Goal: Task Accomplishment & Management: Use online tool/utility

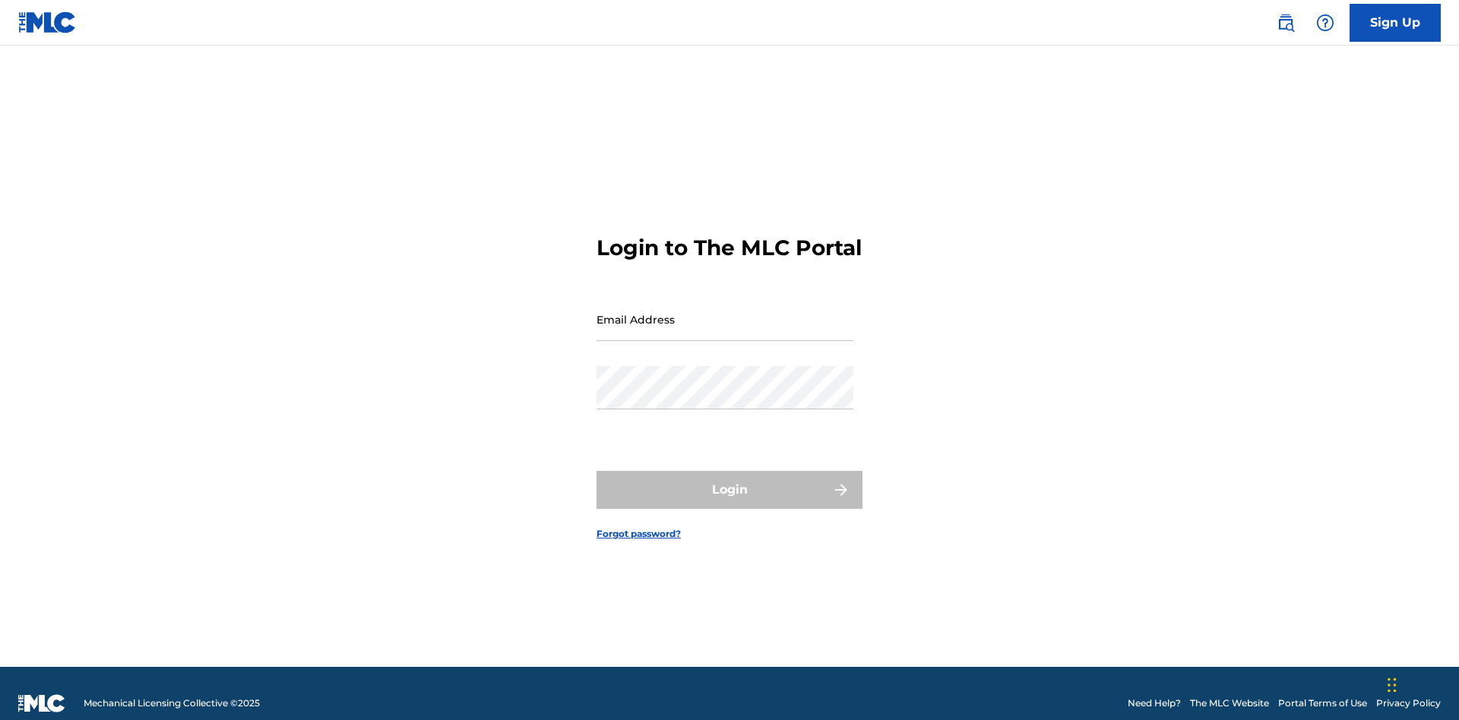
scroll to position [20, 0]
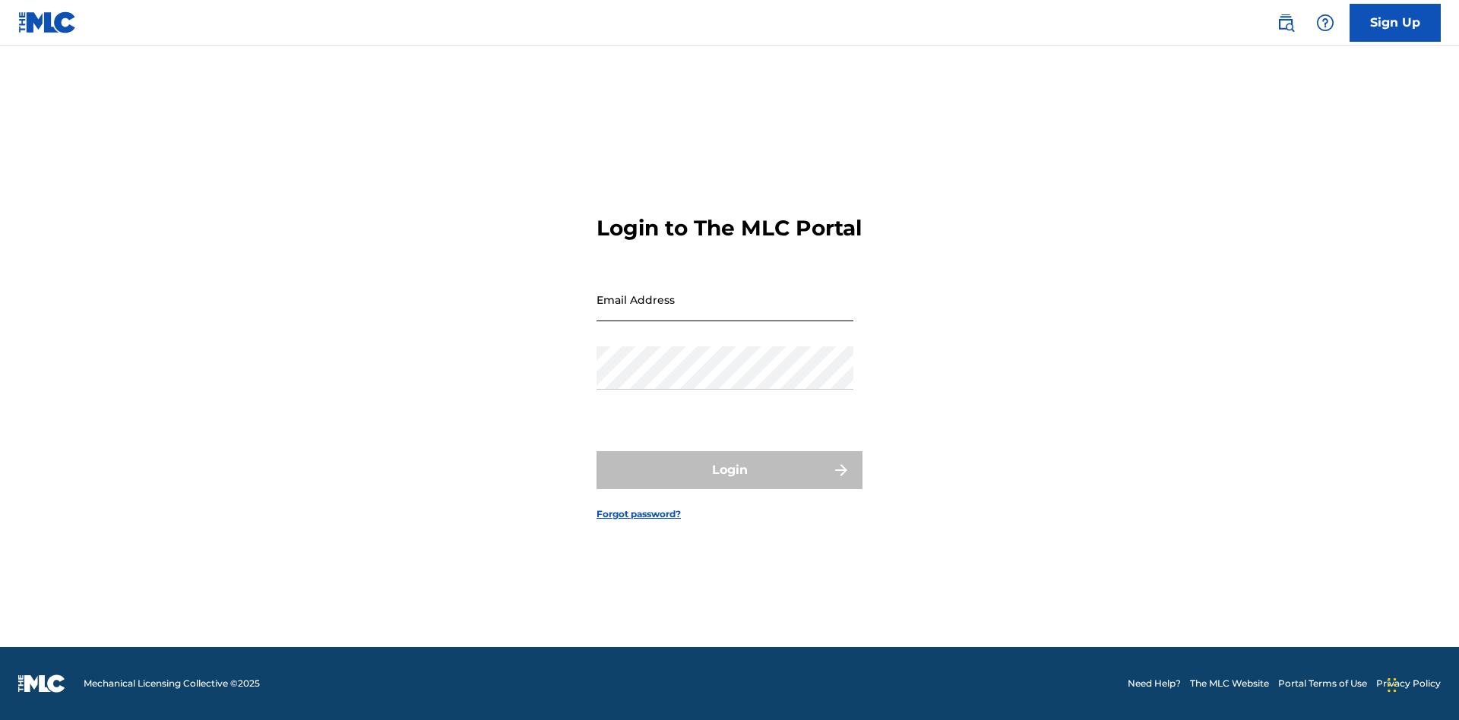
click at [725, 312] on input "Email Address" at bounding box center [724, 299] width 257 height 43
type input "[EMAIL_ADDRESS][DOMAIN_NAME]"
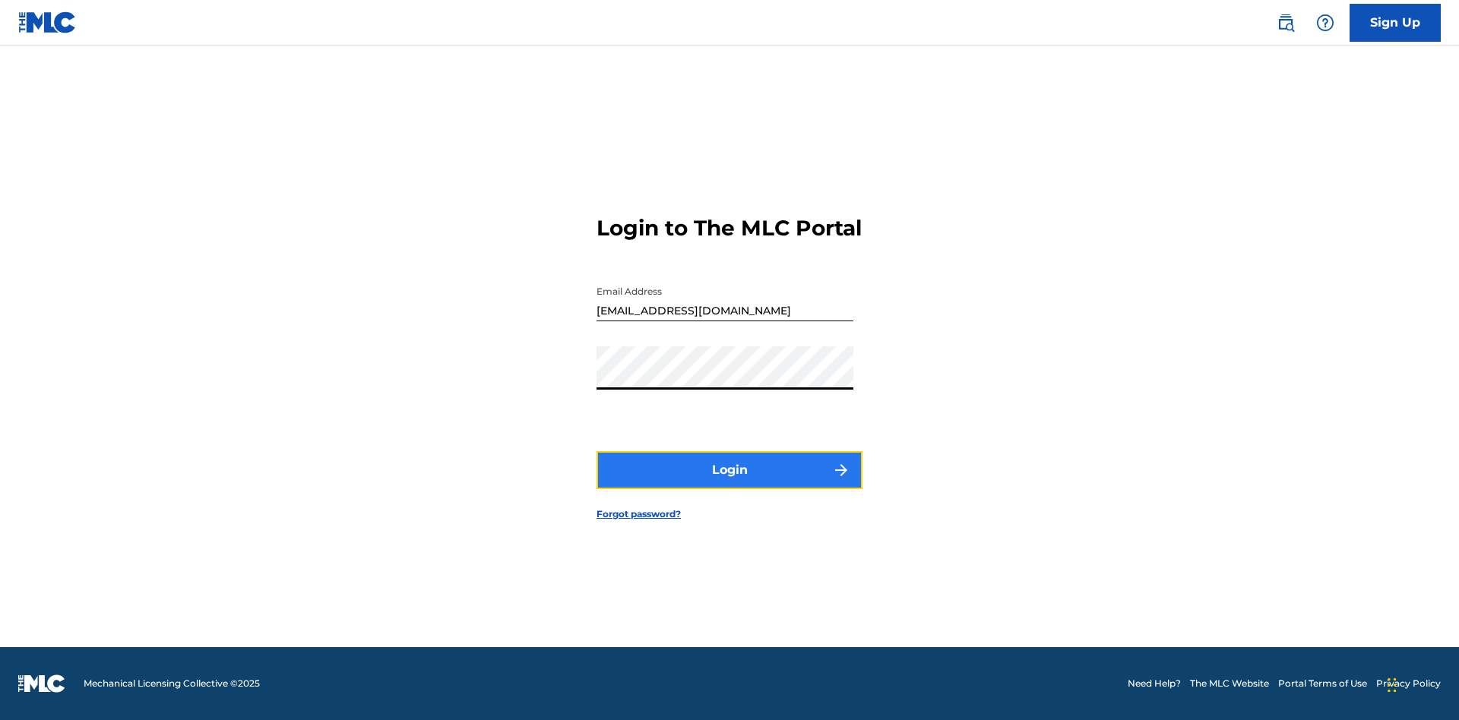
click at [729, 483] on button "Login" at bounding box center [729, 470] width 266 height 38
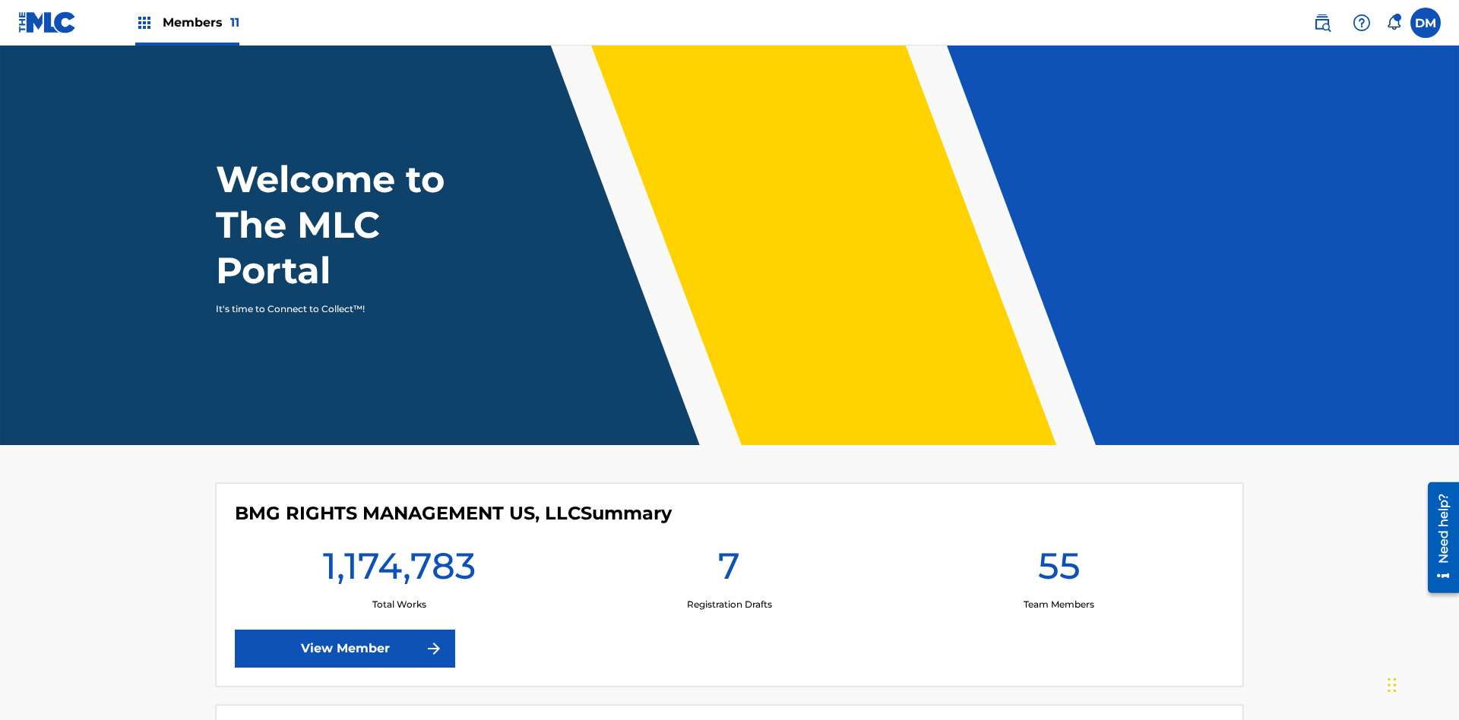
click at [187, 22] on span "Members 11" at bounding box center [201, 22] width 77 height 17
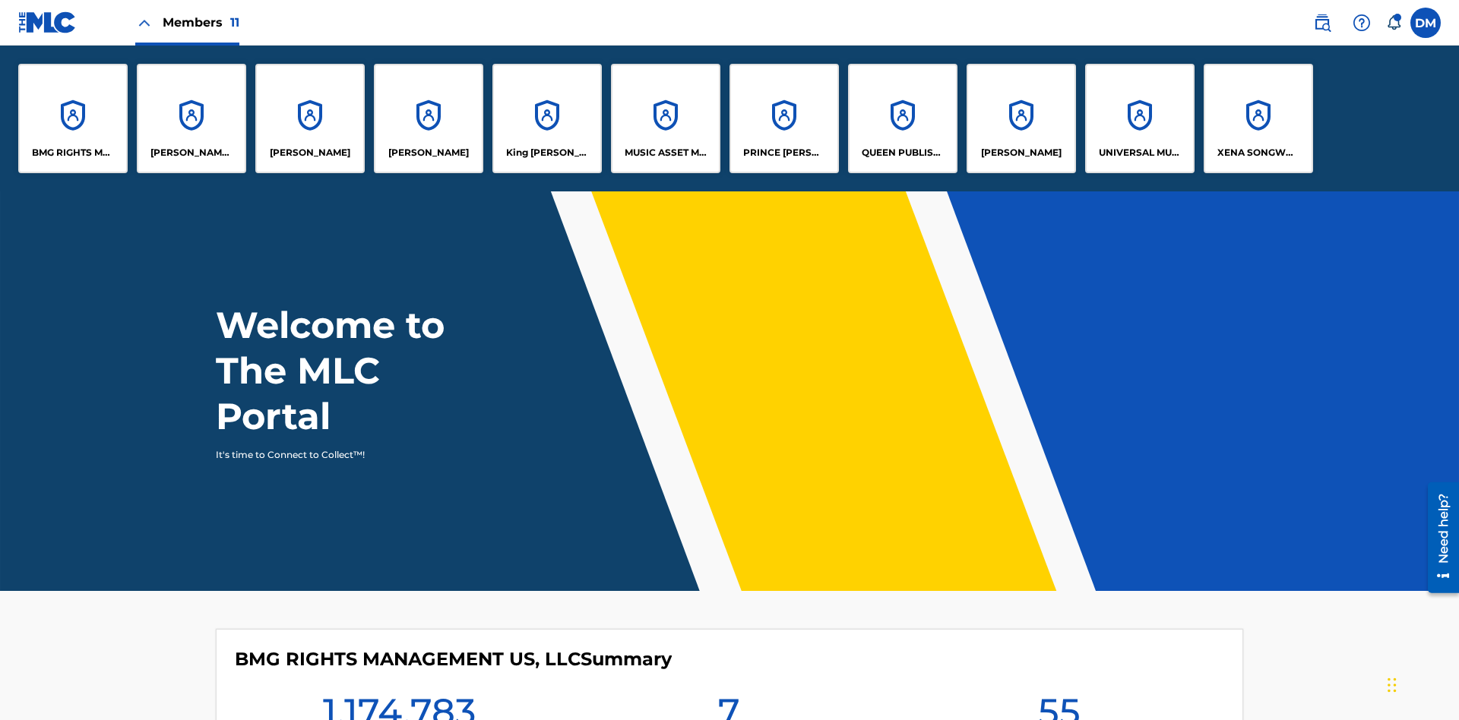
scroll to position [55, 0]
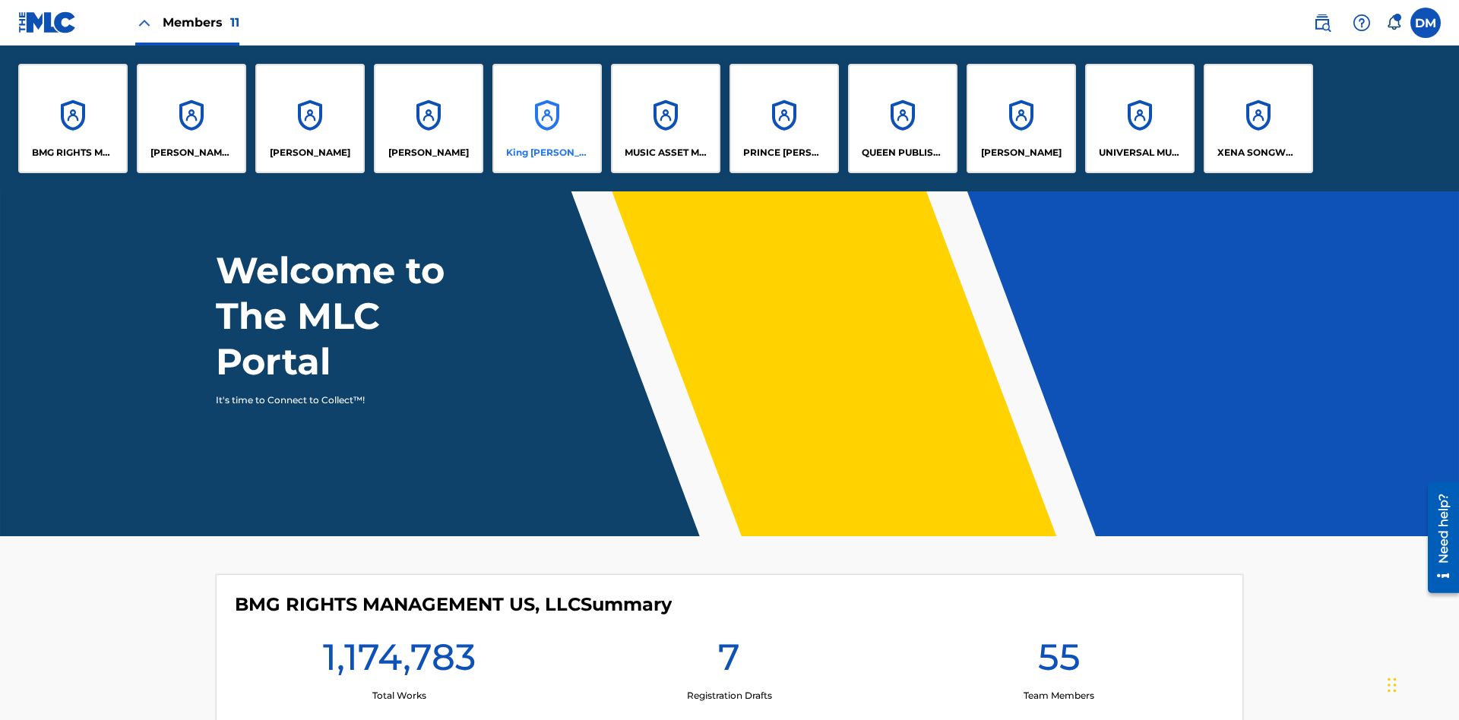
click at [546, 153] on p "King [PERSON_NAME]" at bounding box center [547, 153] width 83 height 14
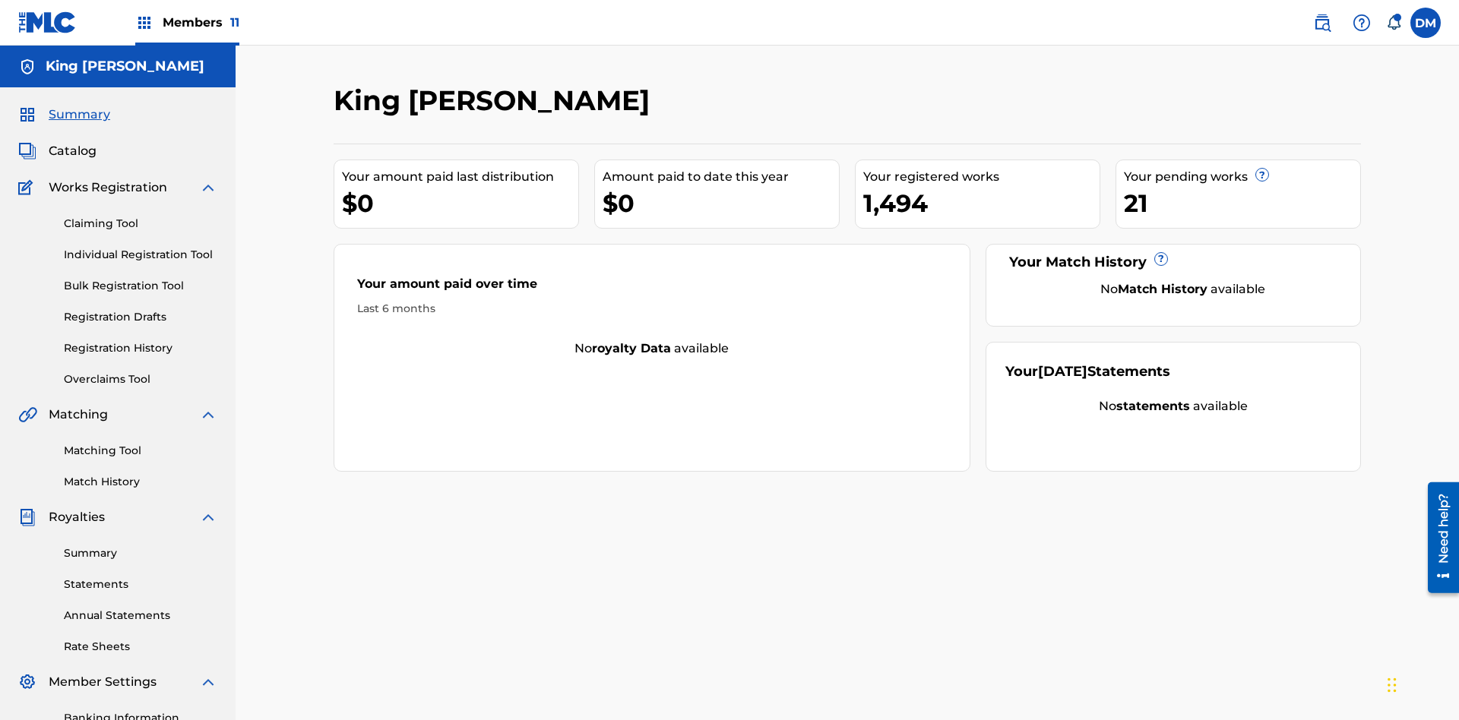
scroll to position [222, 0]
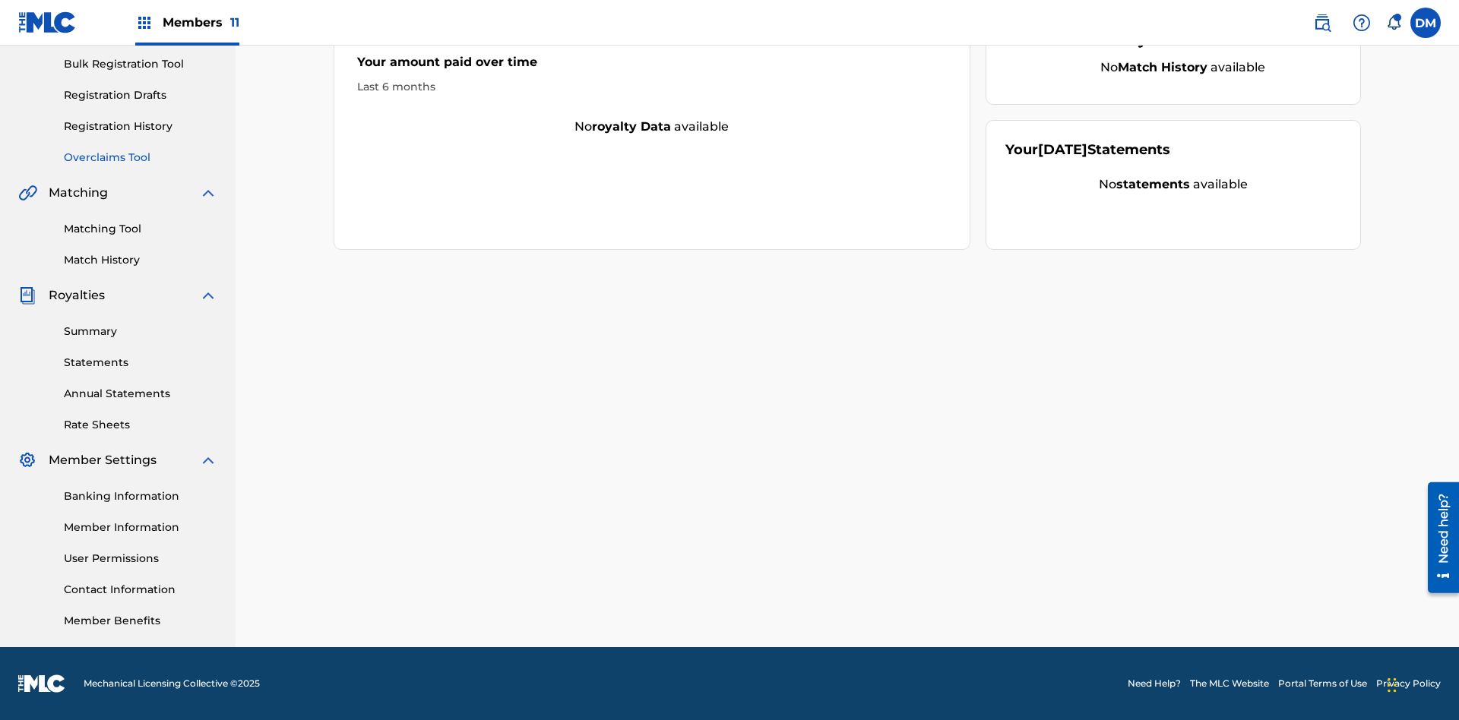
click at [141, 157] on link "Overclaims Tool" at bounding box center [140, 158] width 153 height 16
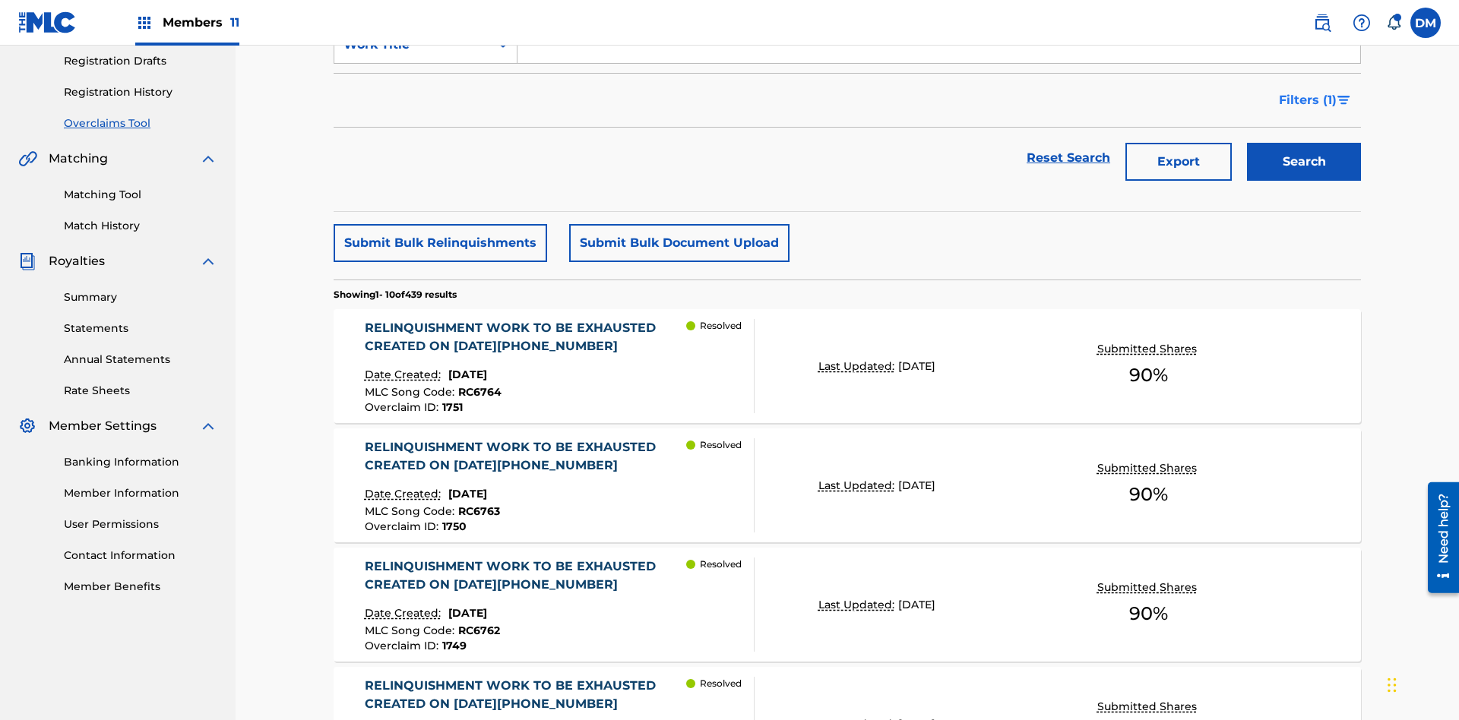
click at [1307, 100] on span "Filters ( 1 )" at bounding box center [1308, 100] width 58 height 18
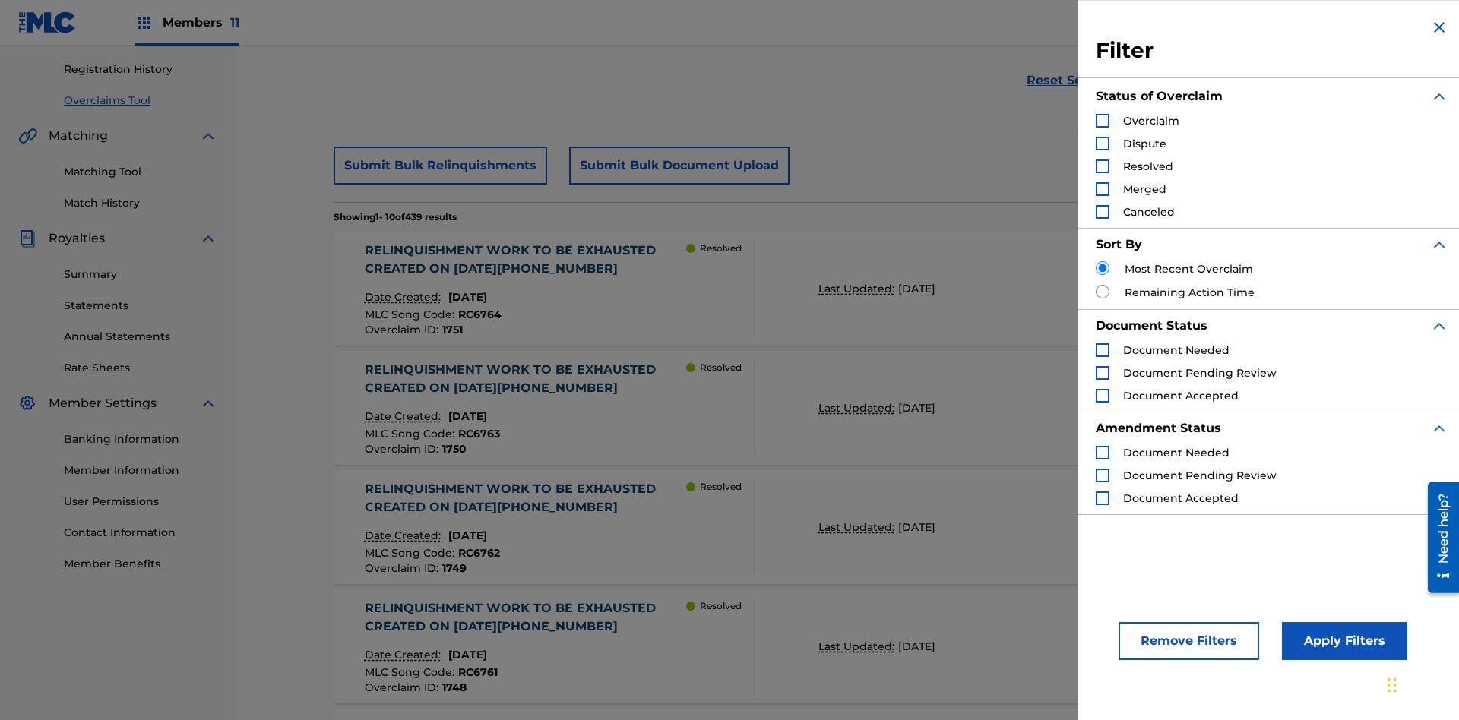
click at [1102, 121] on div "Search Form" at bounding box center [1103, 121] width 14 height 14
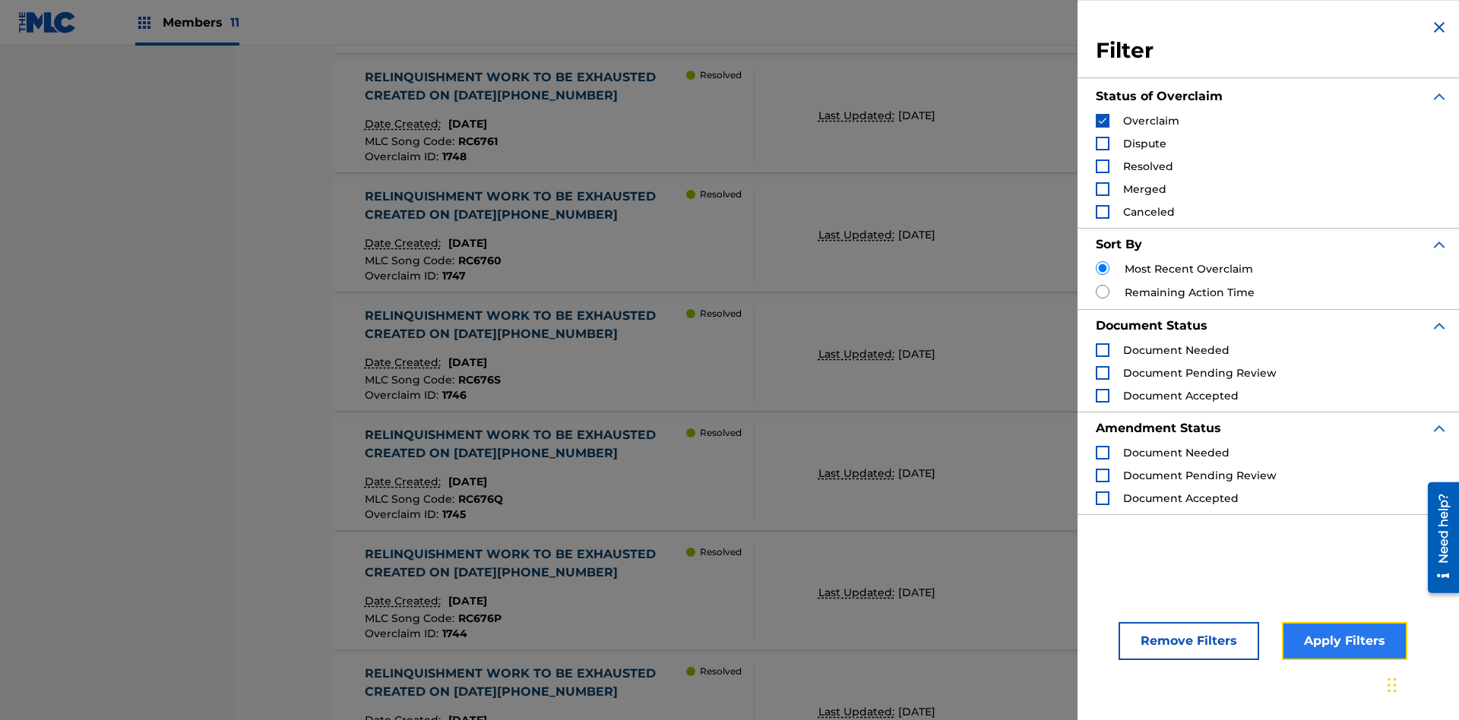
click at [1342, 641] on button "Apply Filters" at bounding box center [1344, 641] width 125 height 38
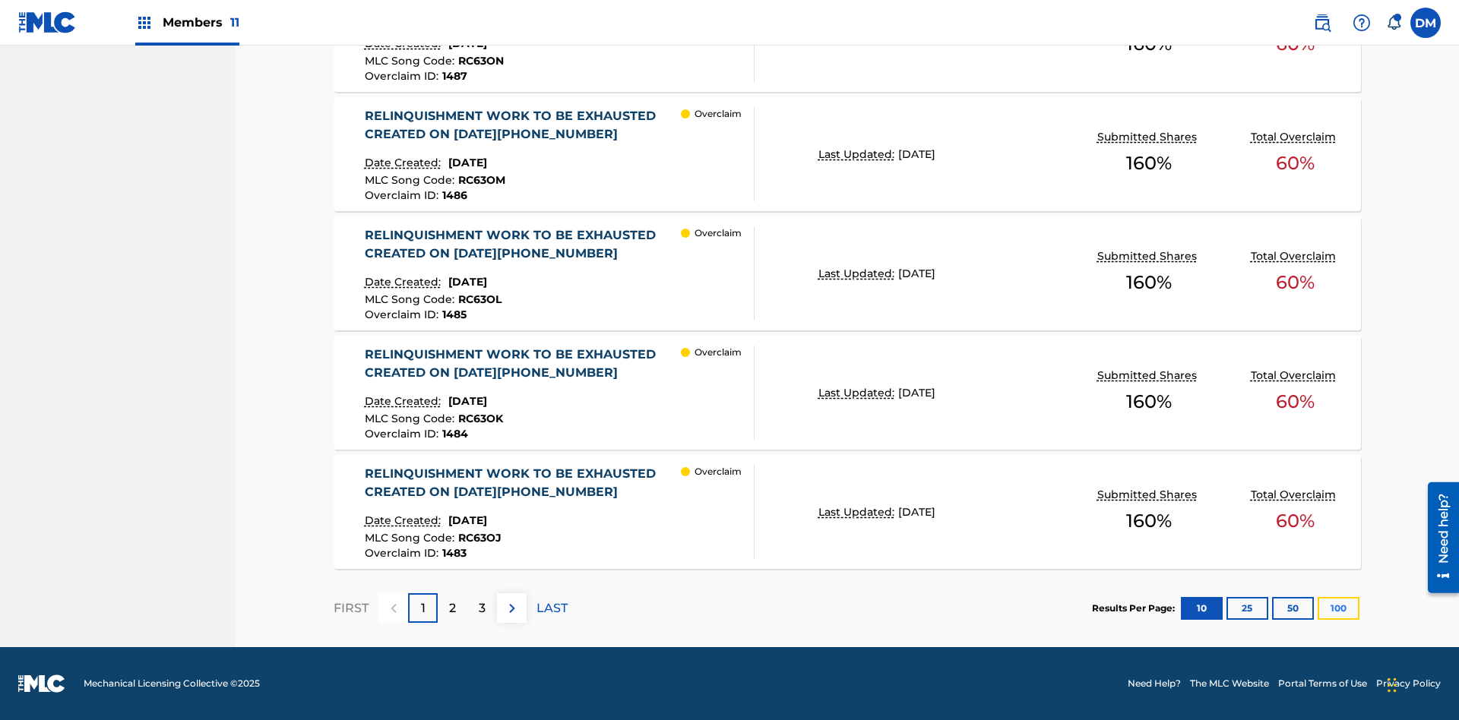
click at [1338, 608] on button "100" at bounding box center [1339, 608] width 42 height 23
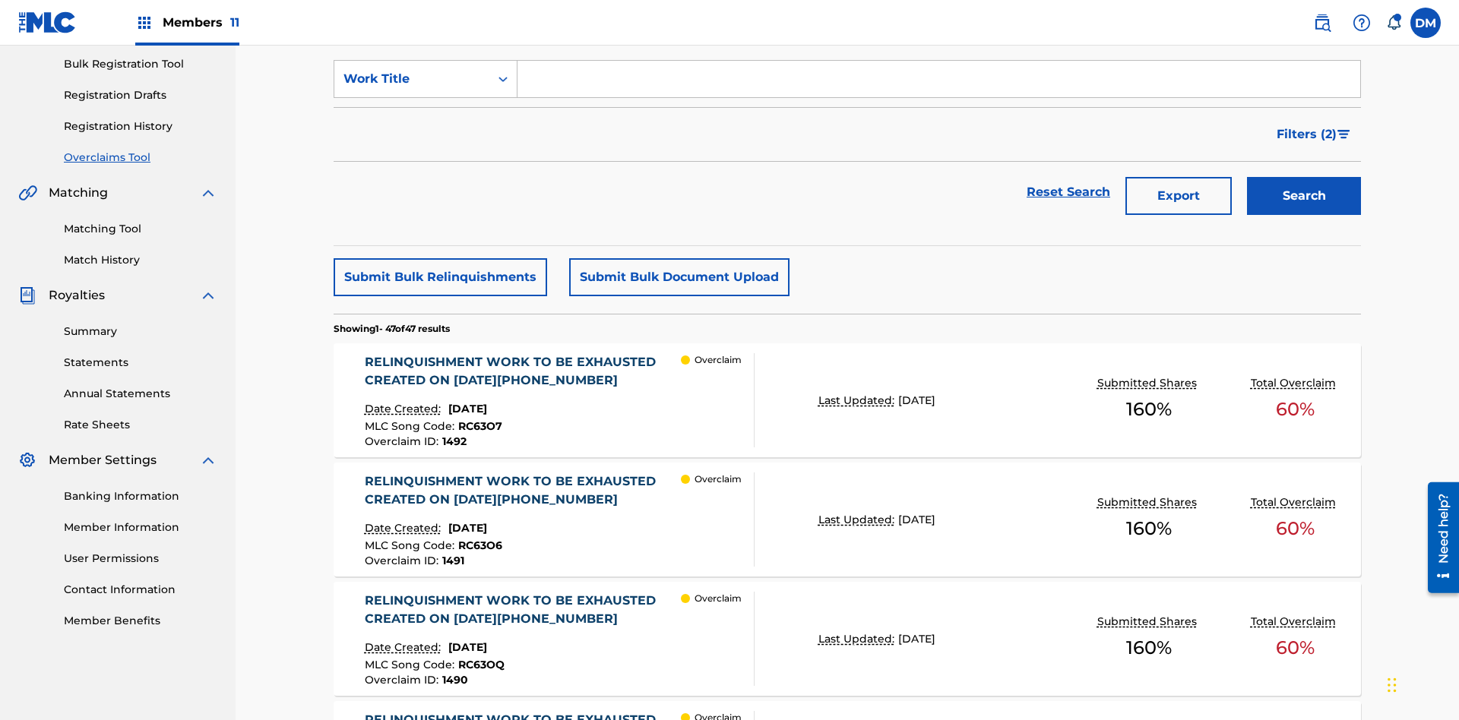
scroll to position [389, 0]
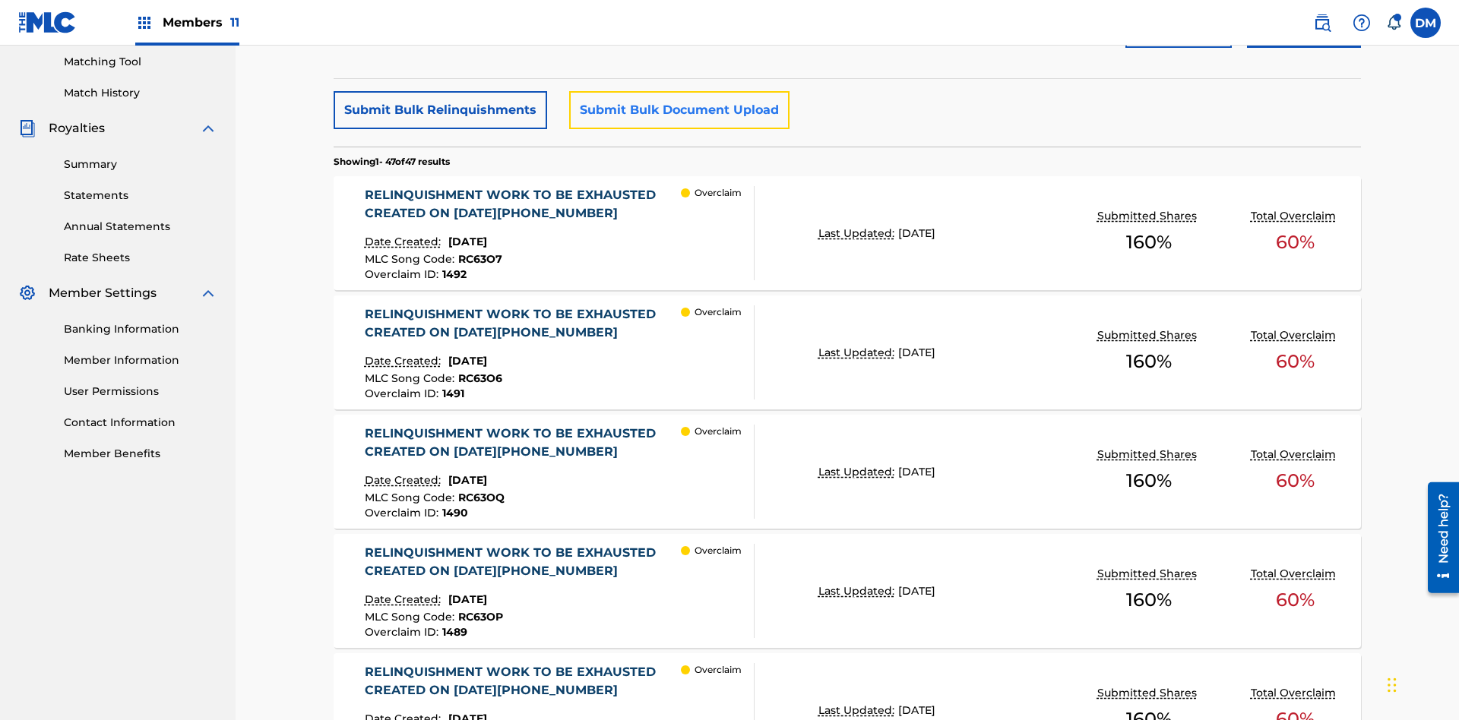
click at [677, 110] on button "Submit Bulk Document Upload" at bounding box center [679, 110] width 220 height 38
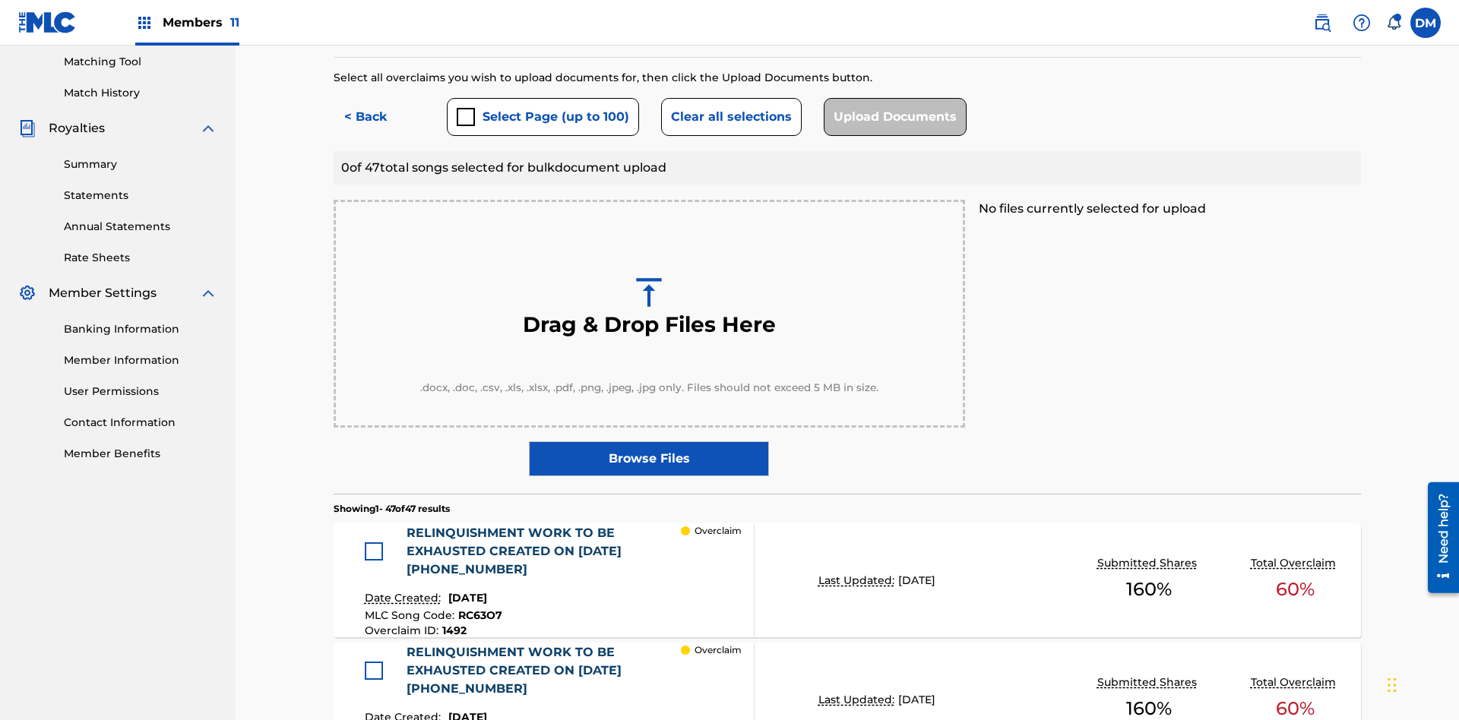
scroll to position [396, 0]
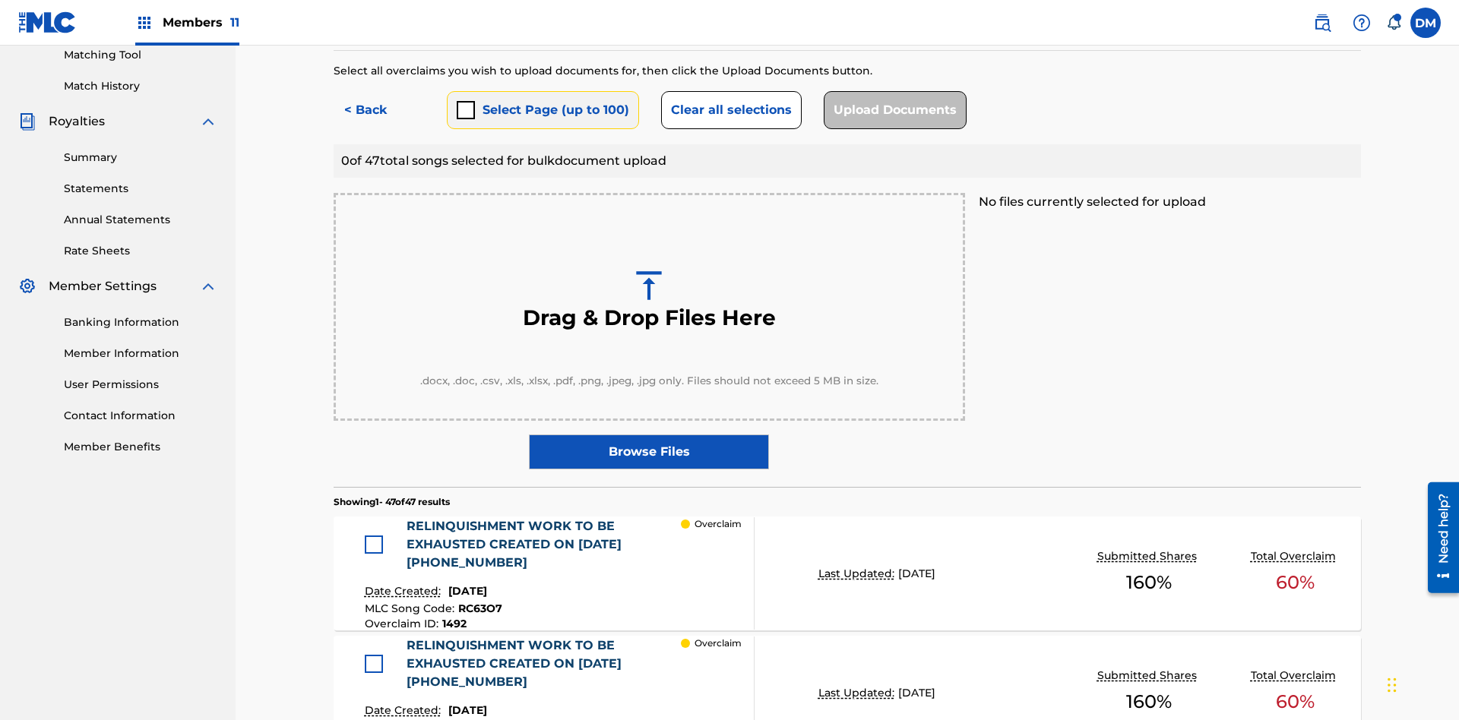
click at [542, 110] on button "Select Page (up to 100)" at bounding box center [543, 110] width 192 height 38
click at [729, 110] on button "Clear all selections" at bounding box center [731, 110] width 141 height 38
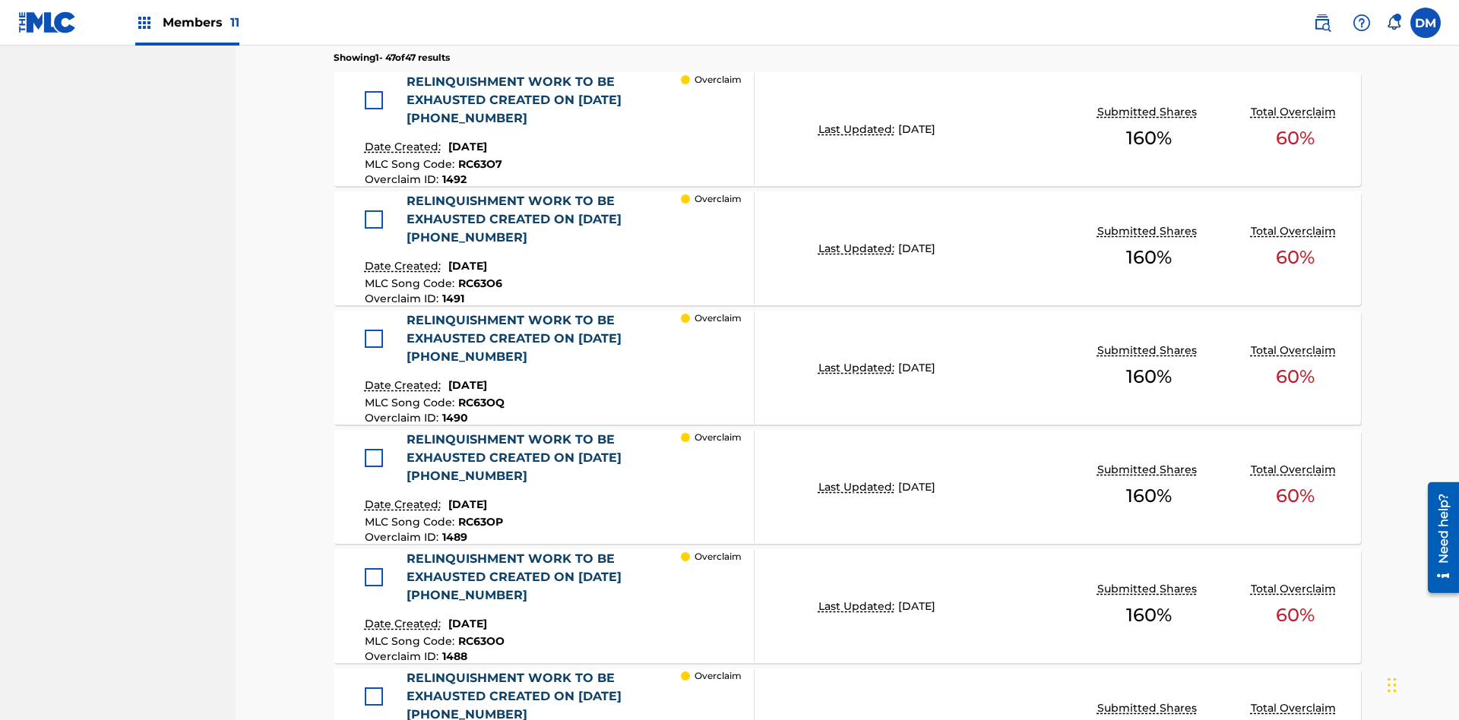
click at [378, 100] on div at bounding box center [374, 100] width 18 height 18
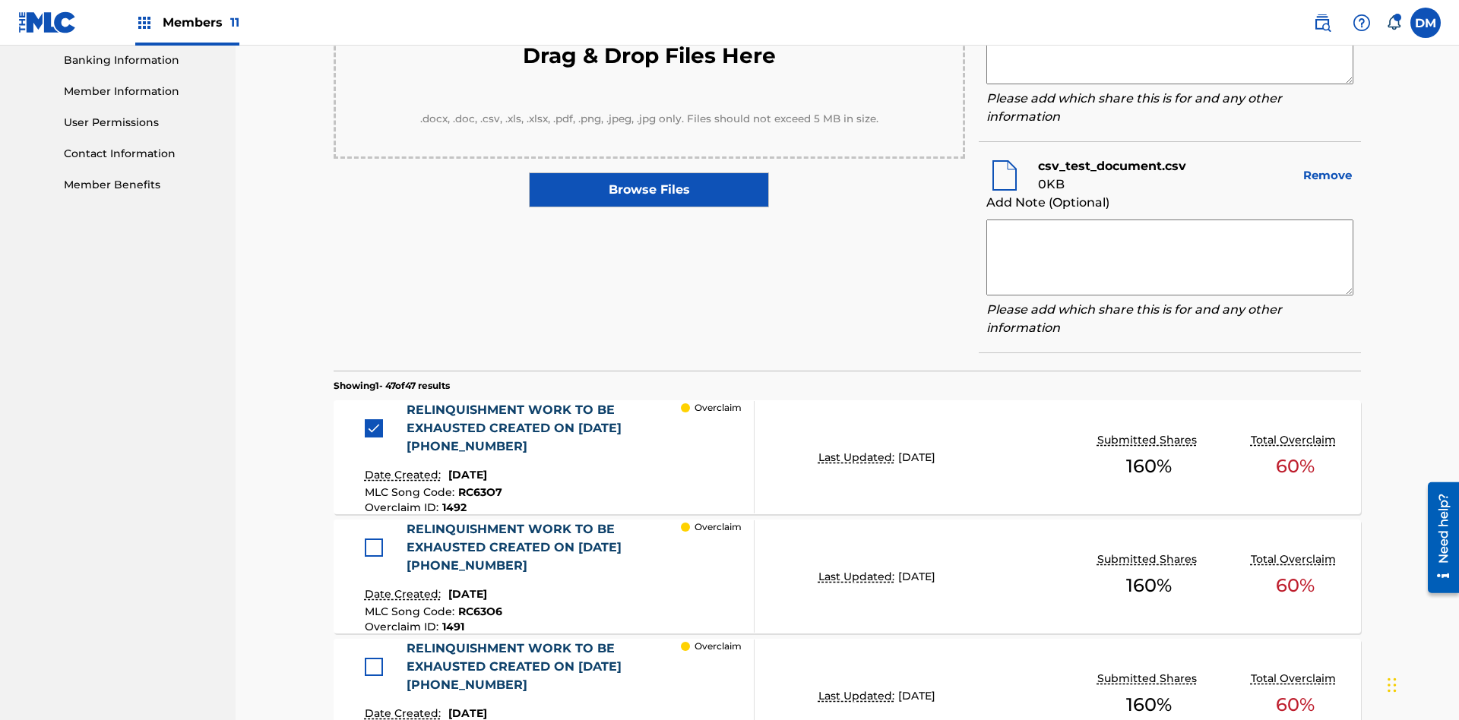
scroll to position [575, 0]
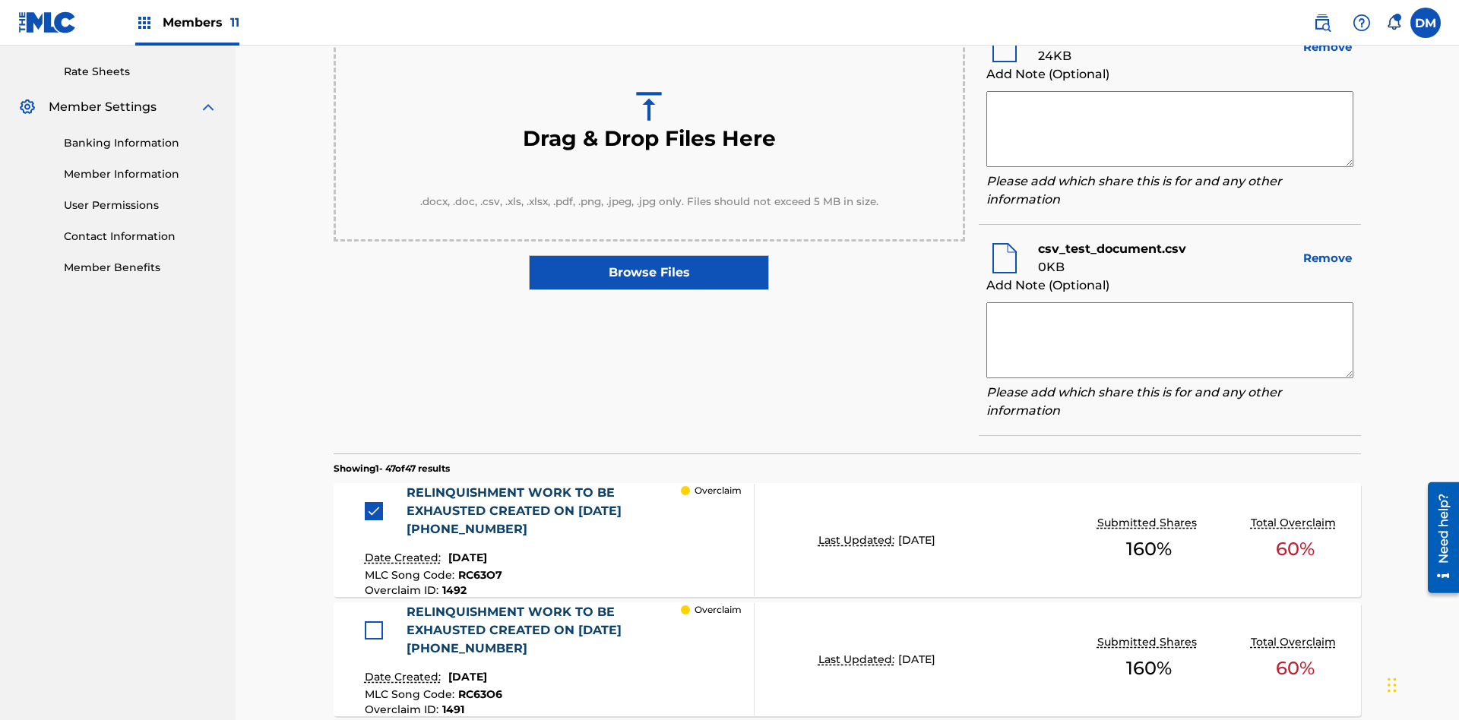
click at [1169, 129] on textarea at bounding box center [1169, 129] width 367 height 76
type textarea "2025.09.18.04.25.40"
click at [1169, 337] on textarea at bounding box center [1169, 340] width 367 height 76
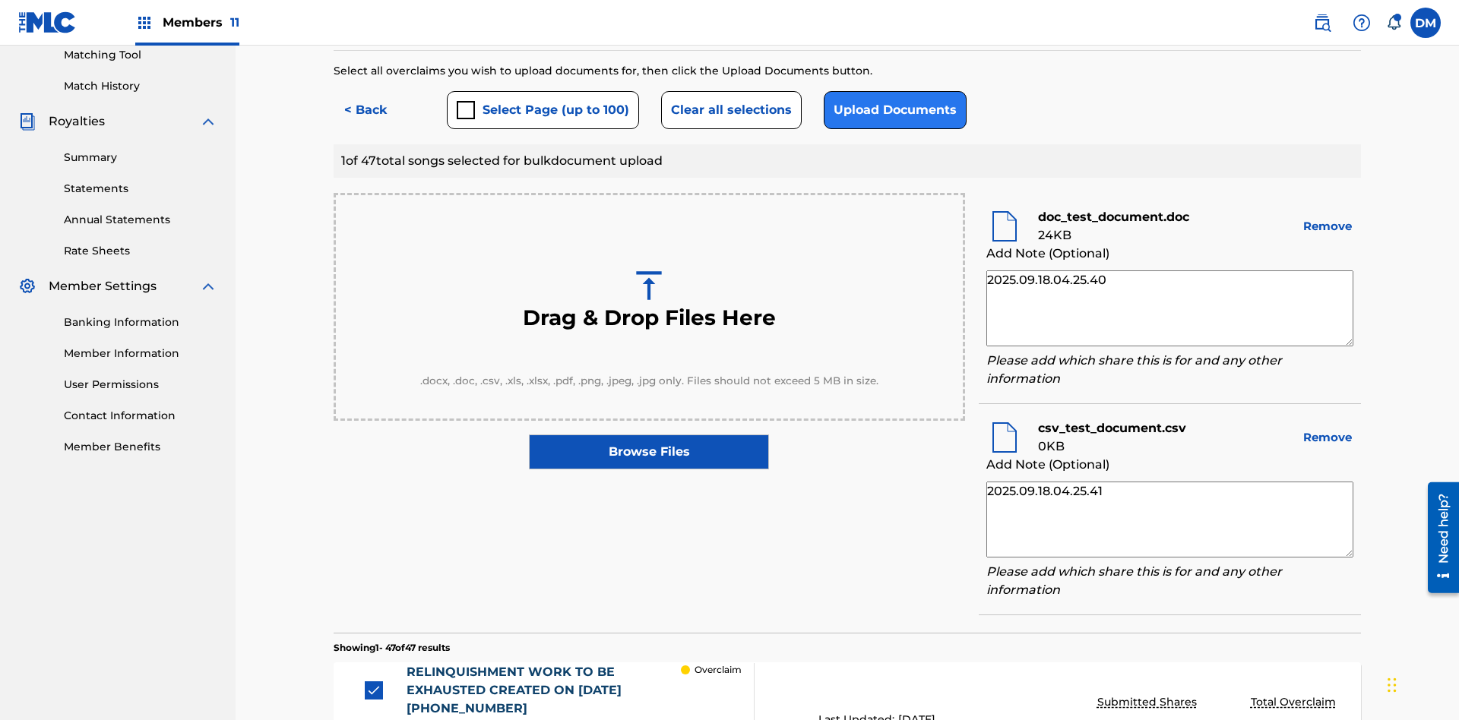
type textarea "2025.09.18.04.25.41"
click at [891, 110] on button "Upload Documents" at bounding box center [895, 110] width 143 height 38
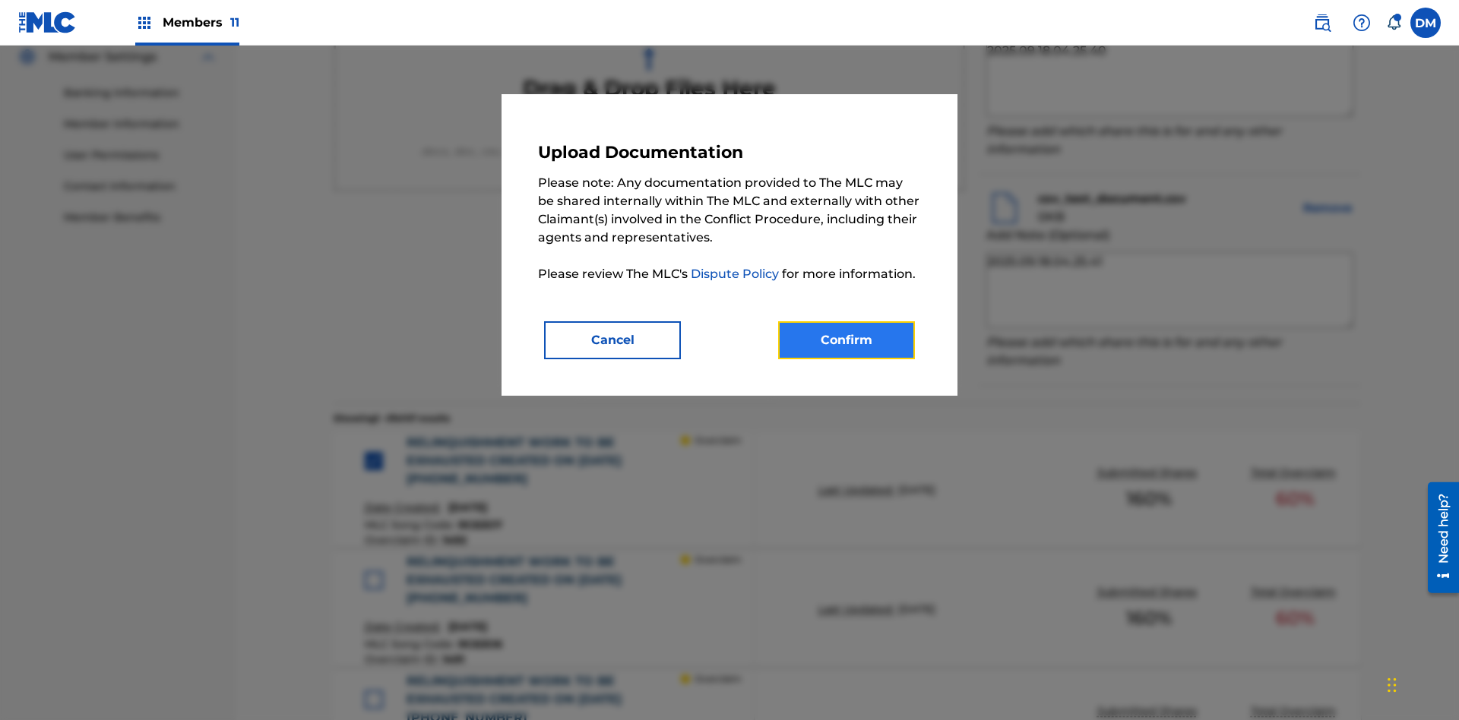
click at [846, 340] on button "Confirm" at bounding box center [846, 340] width 137 height 38
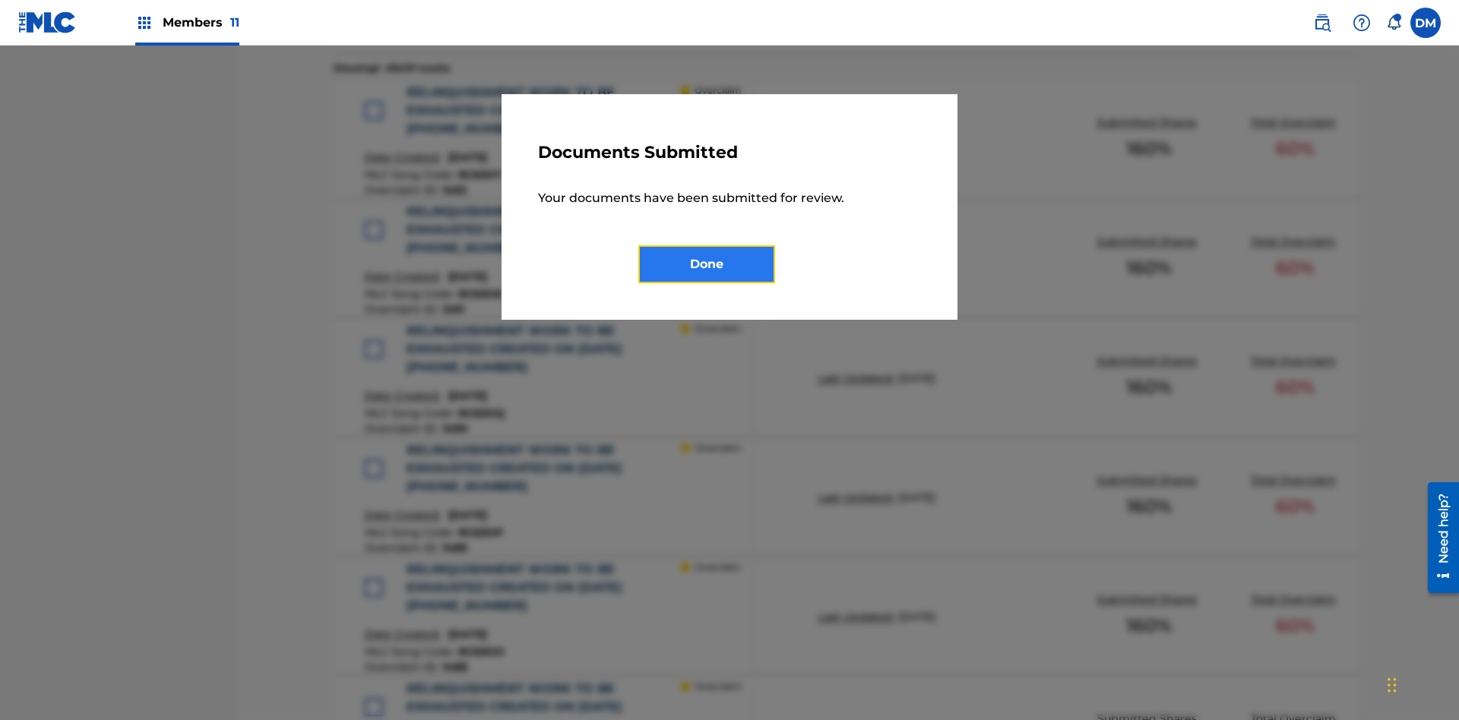
click at [707, 264] on button "Done" at bounding box center [706, 264] width 137 height 38
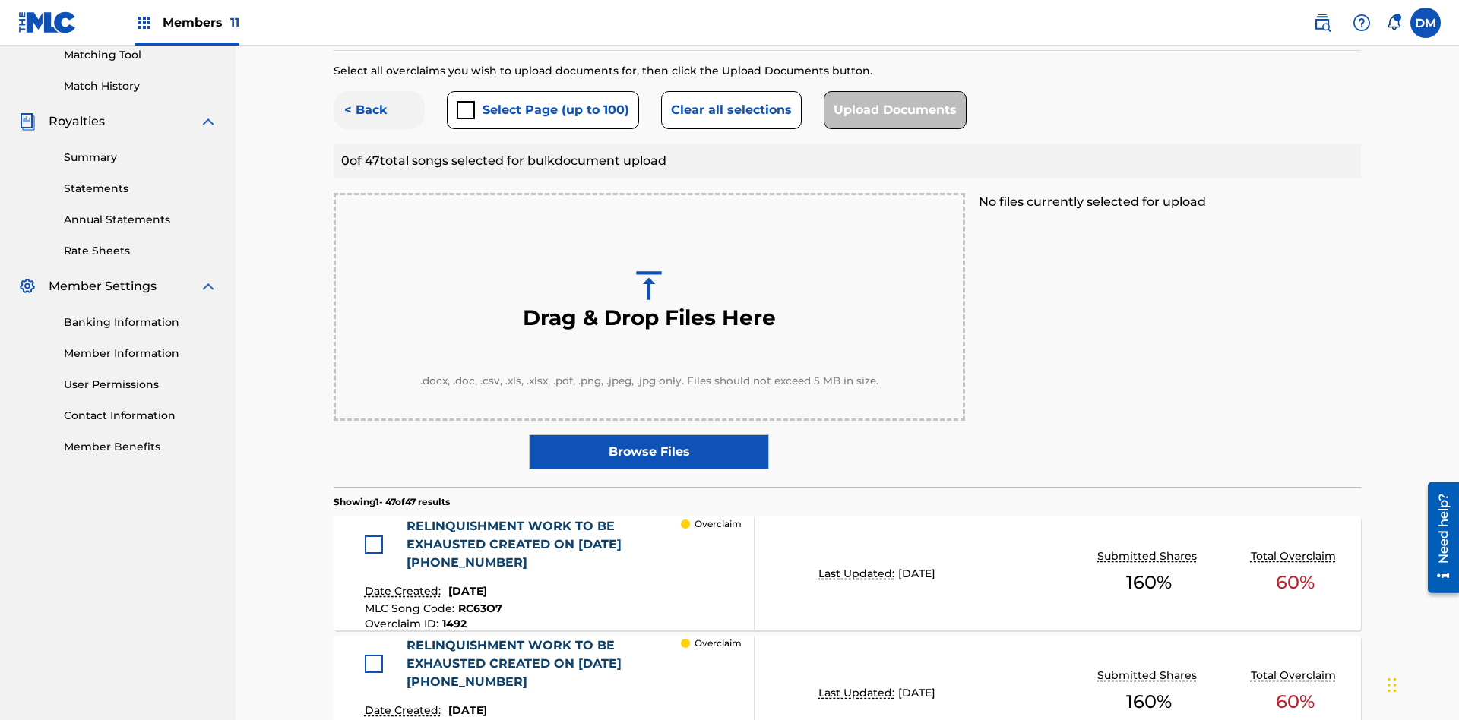
click at [379, 110] on button "< Back" at bounding box center [379, 110] width 91 height 38
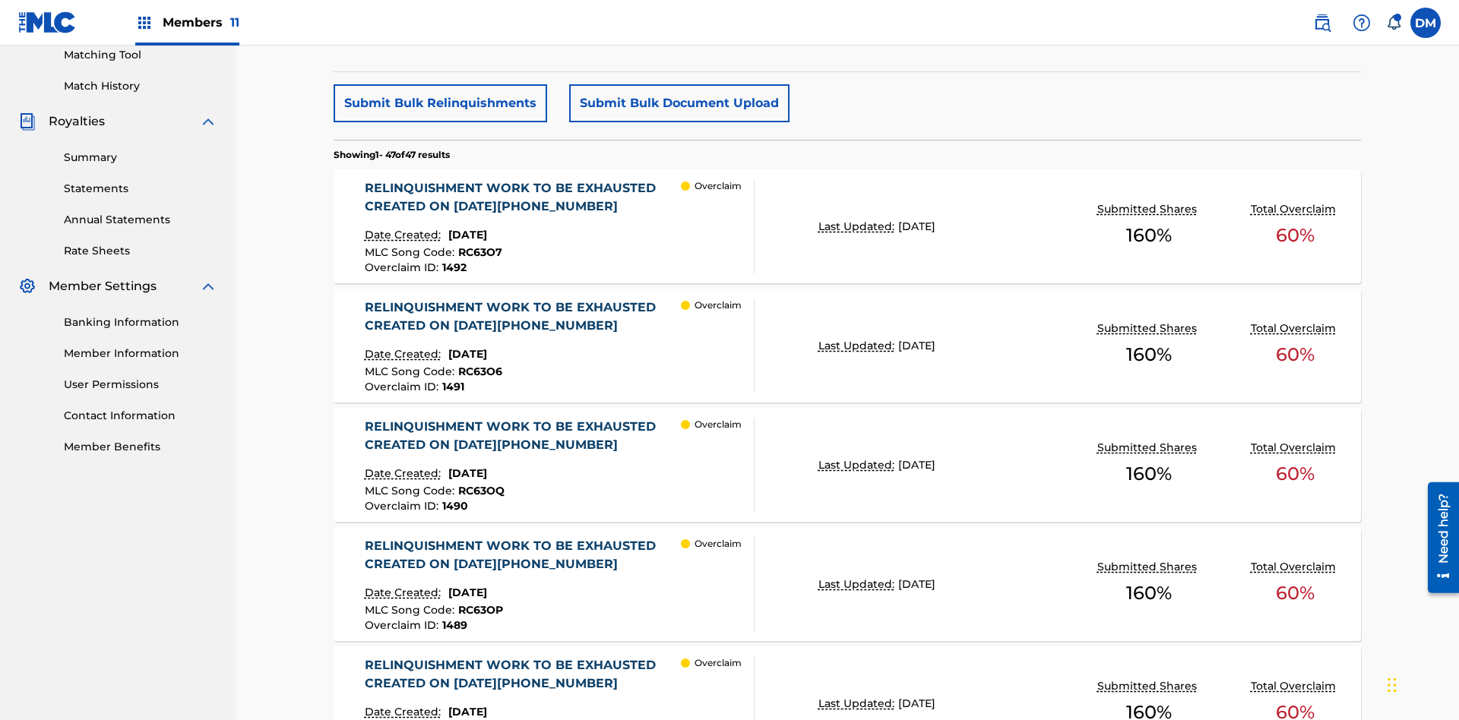
scroll to position [474, 0]
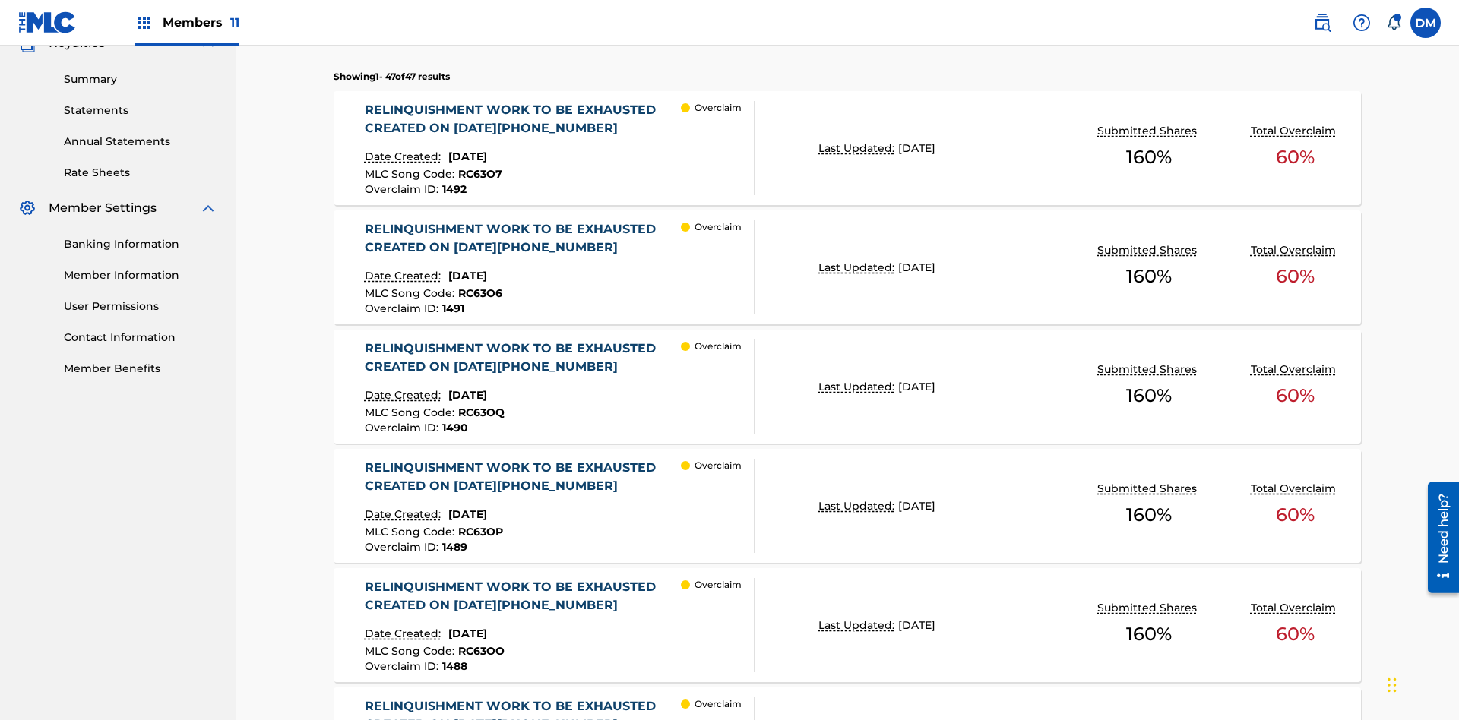
click at [847, 148] on p "Last Updated:" at bounding box center [858, 149] width 80 height 16
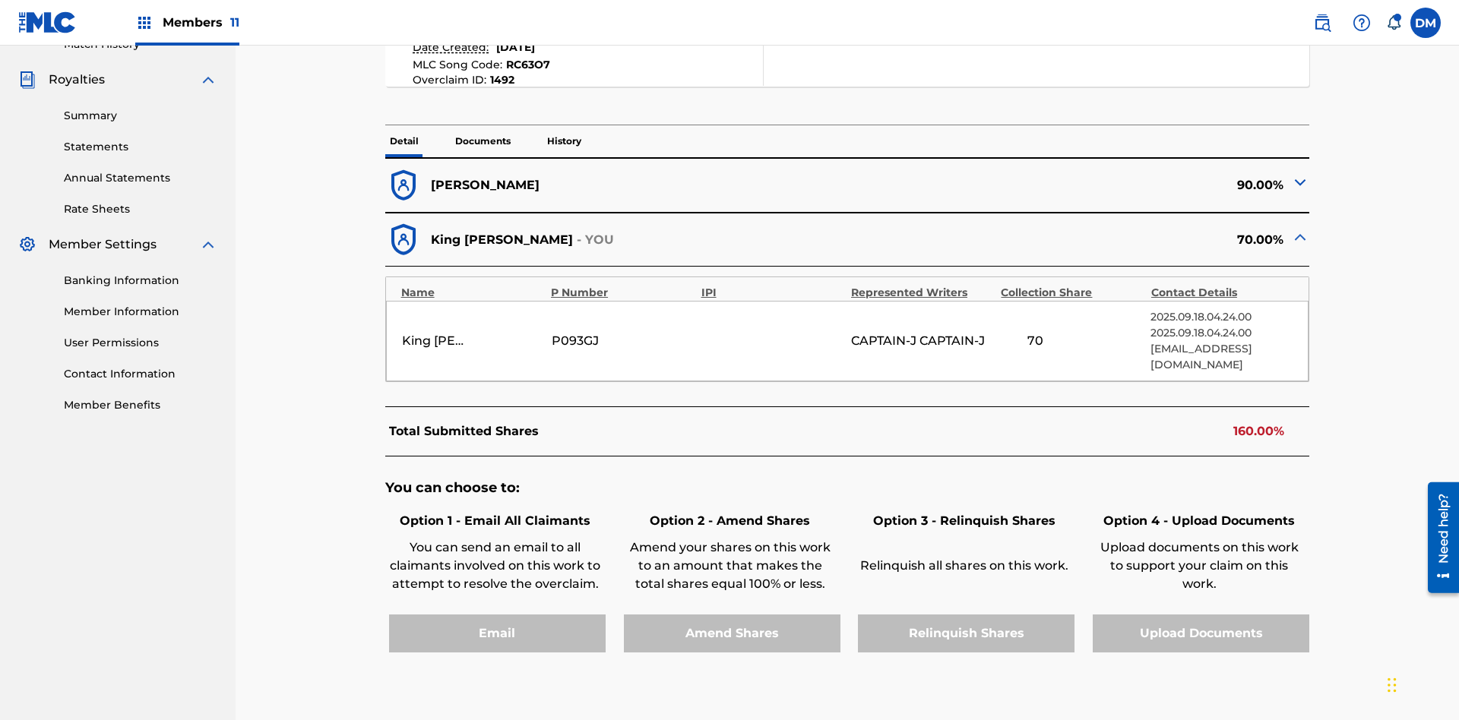
click at [482, 125] on p "Documents" at bounding box center [483, 141] width 65 height 32
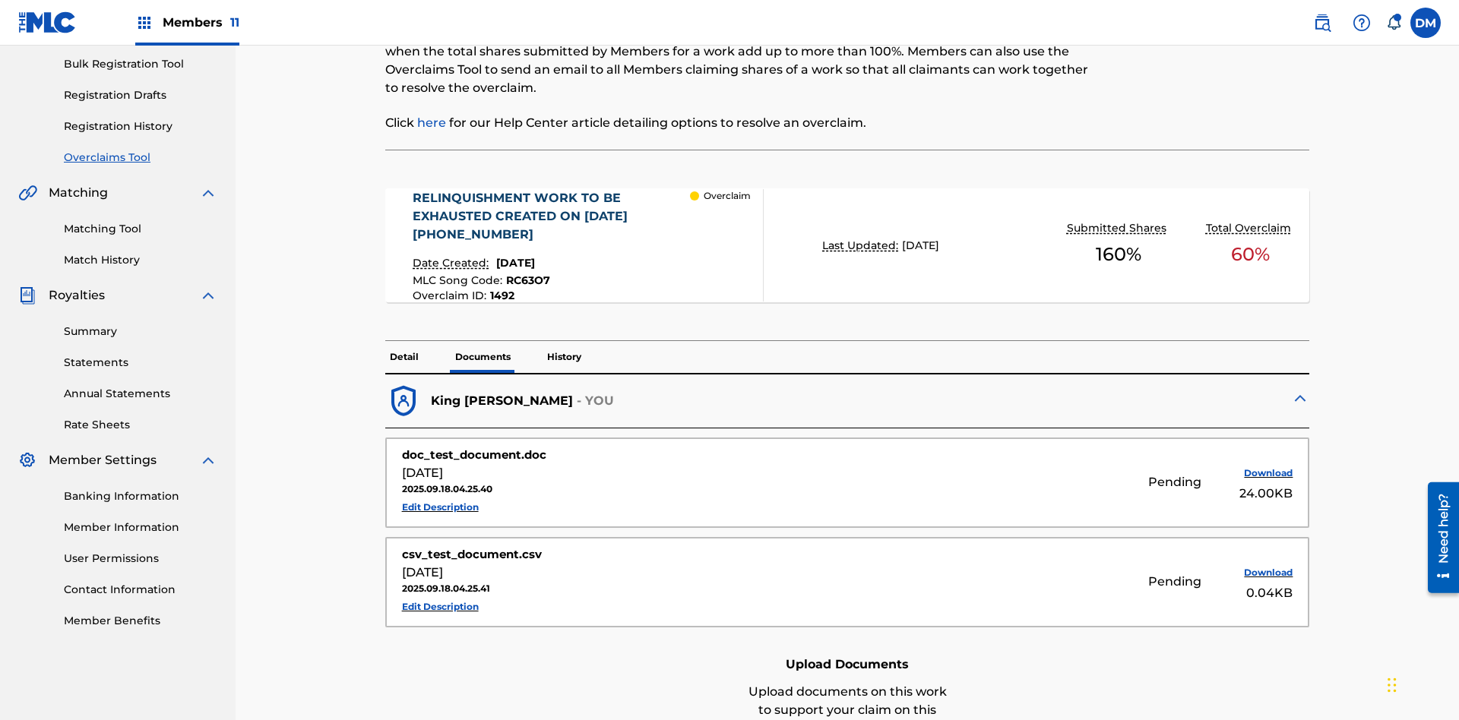
scroll to position [413, 0]
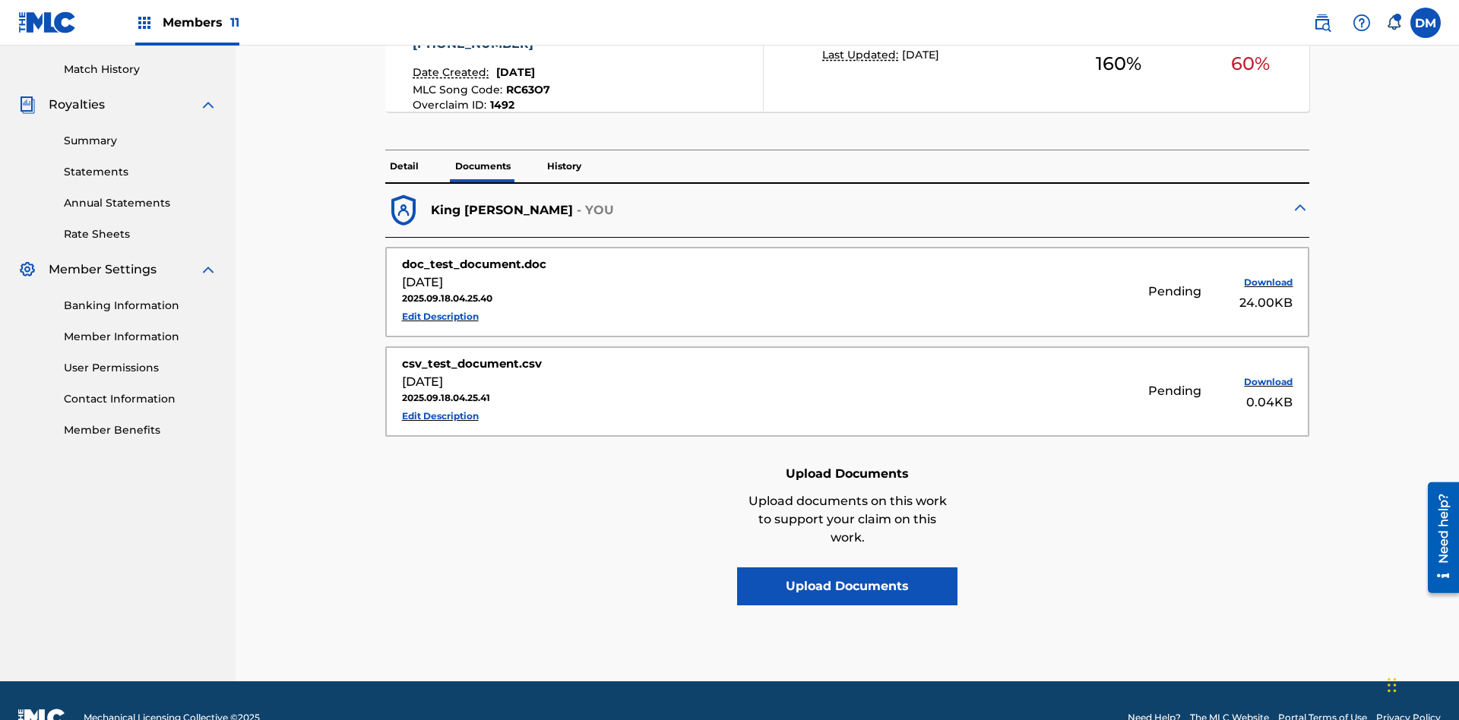
click at [563, 150] on p "History" at bounding box center [564, 166] width 43 height 32
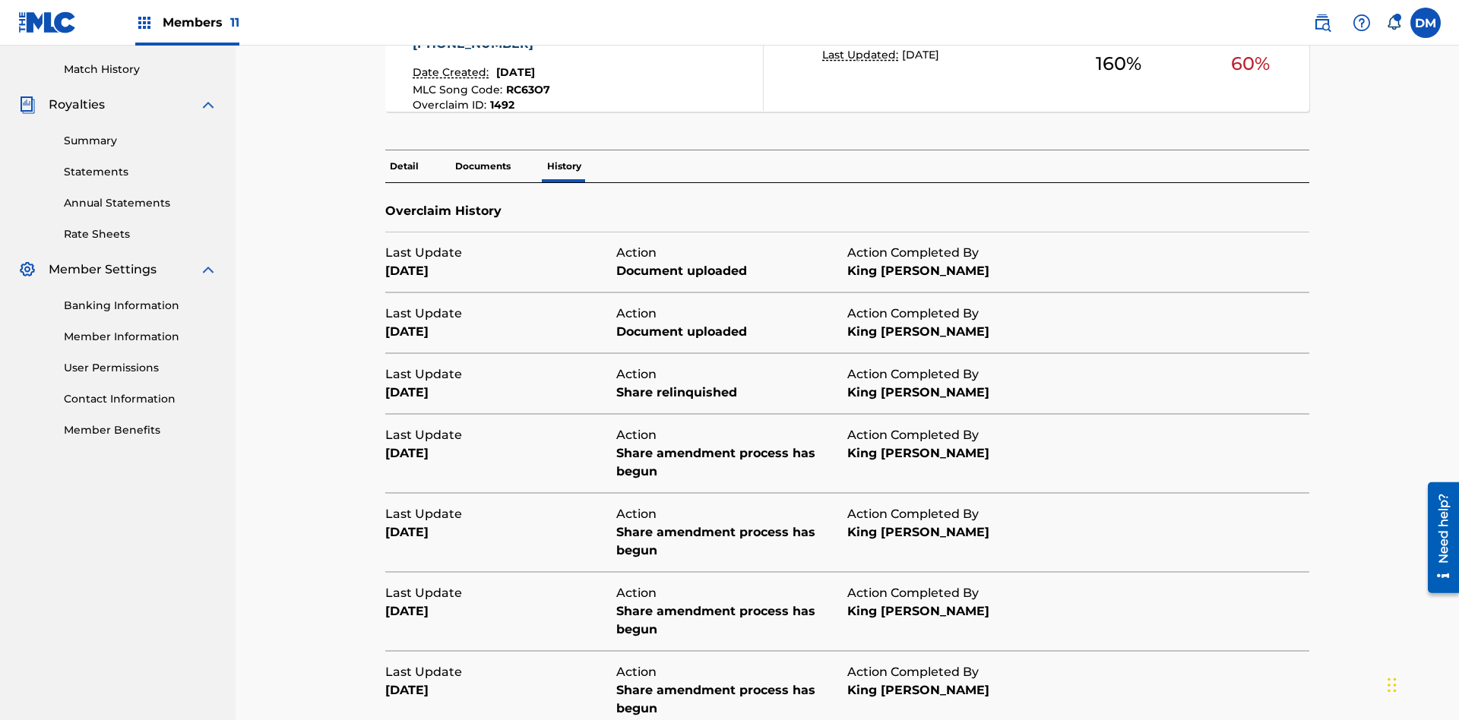
scroll to position [549, 0]
